Goal: Complete application form

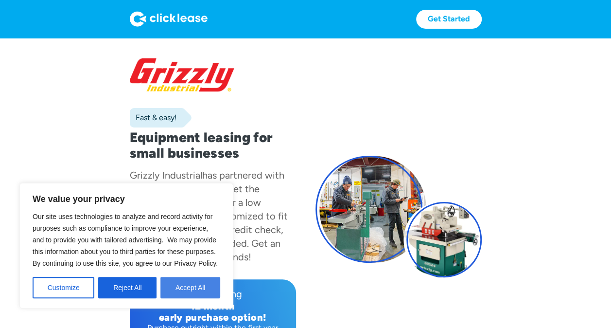
click at [198, 288] on button "Accept All" at bounding box center [190, 287] width 60 height 21
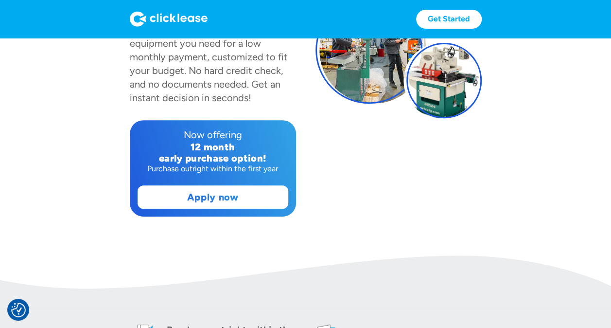
scroll to position [160, 0]
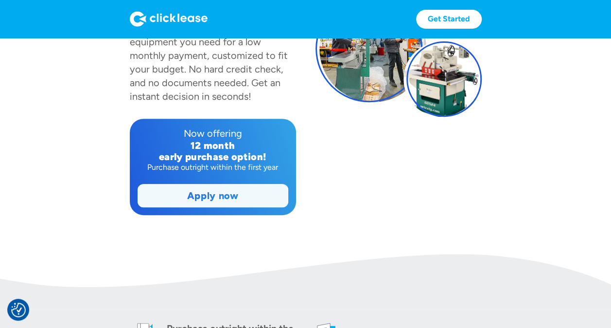
click at [201, 188] on link "Apply now" at bounding box center [213, 195] width 150 height 22
